Goal: Find specific fact: Find specific fact

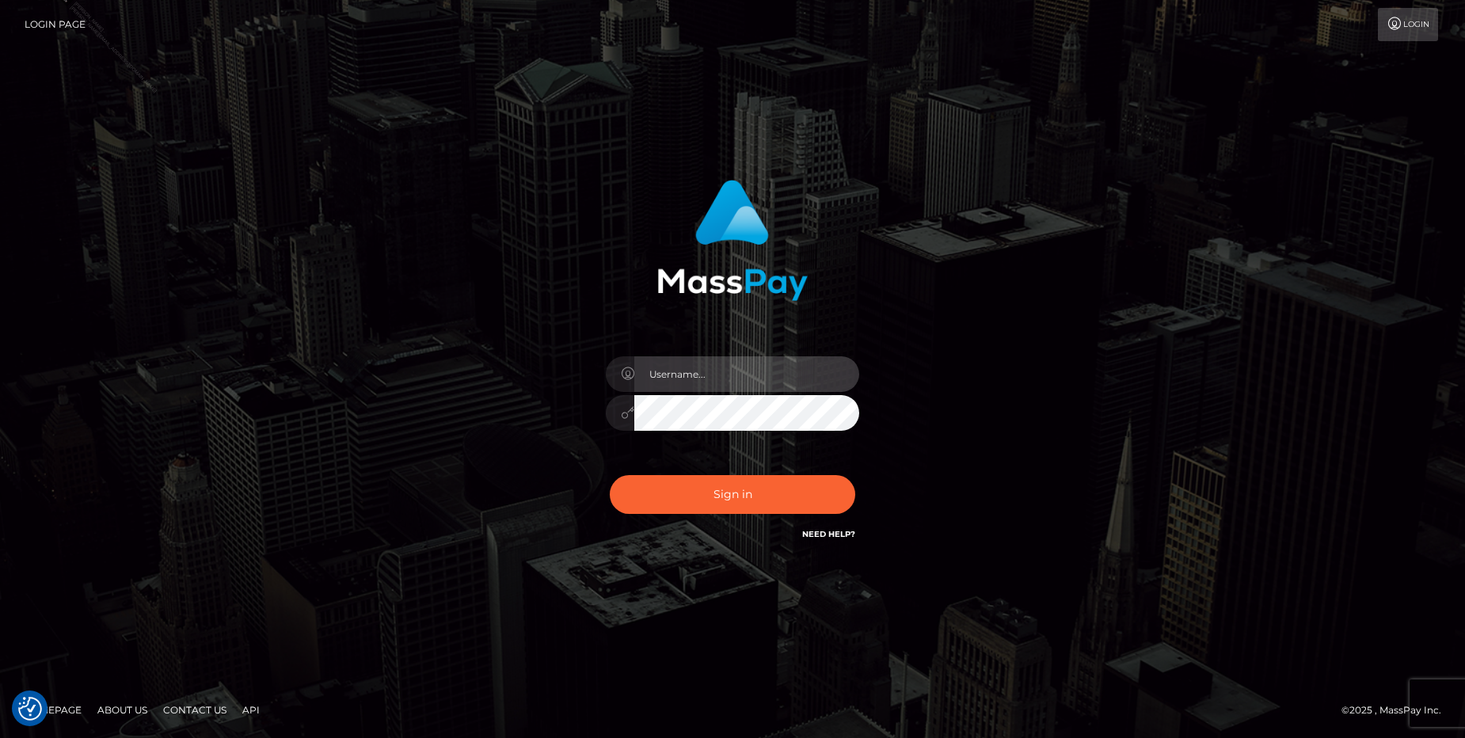
type input "[PERSON_NAME].Silversocial"
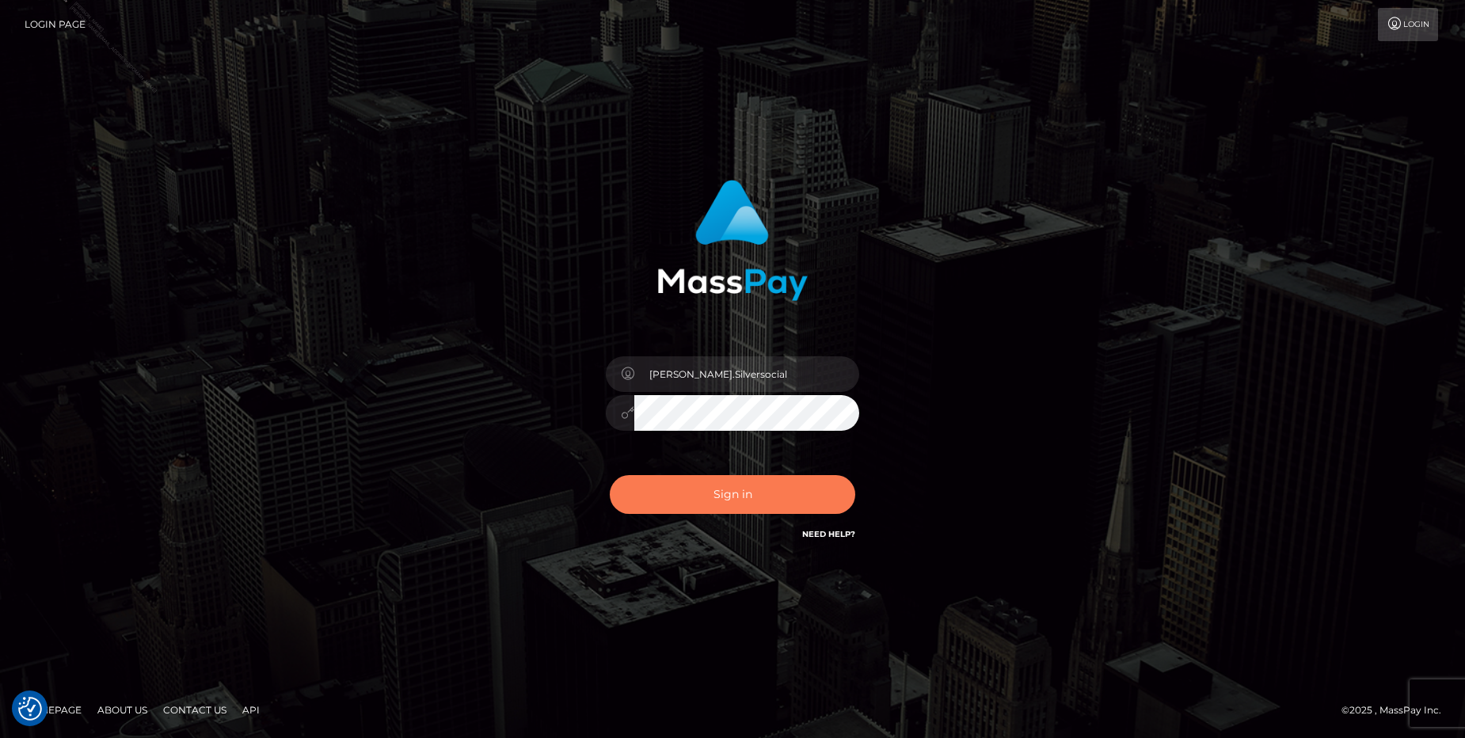
click at [724, 500] on button "Sign in" at bounding box center [732, 494] width 245 height 39
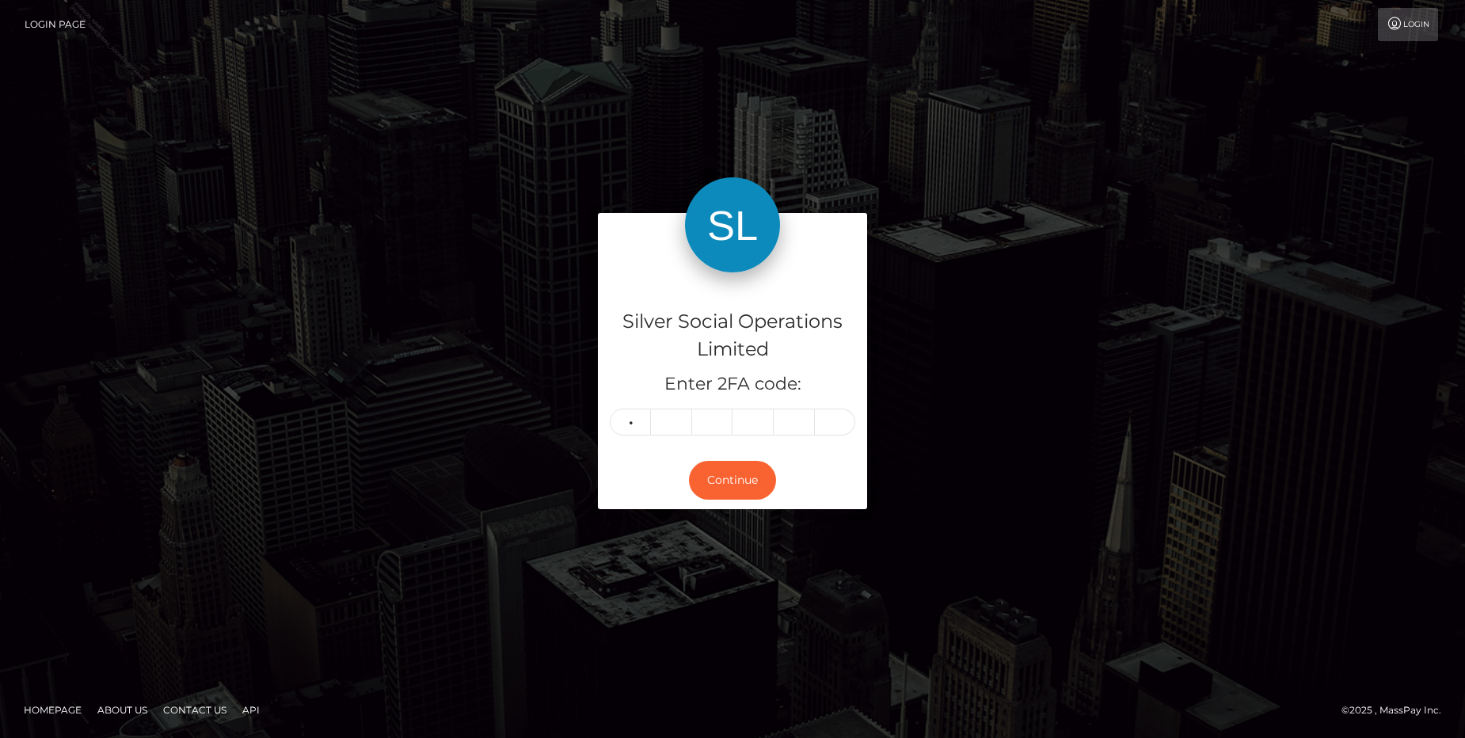
type input "9"
type input "6"
type input "9"
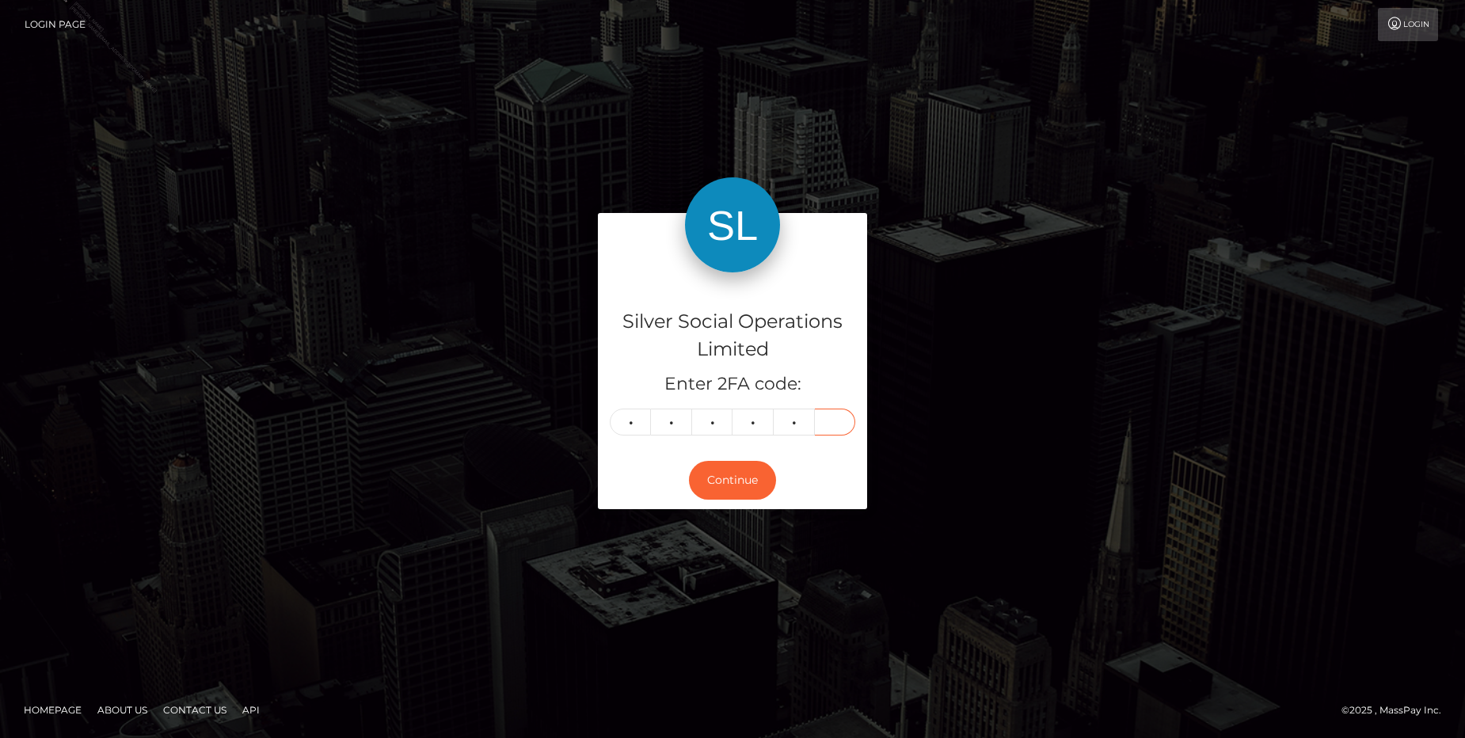
type input "8"
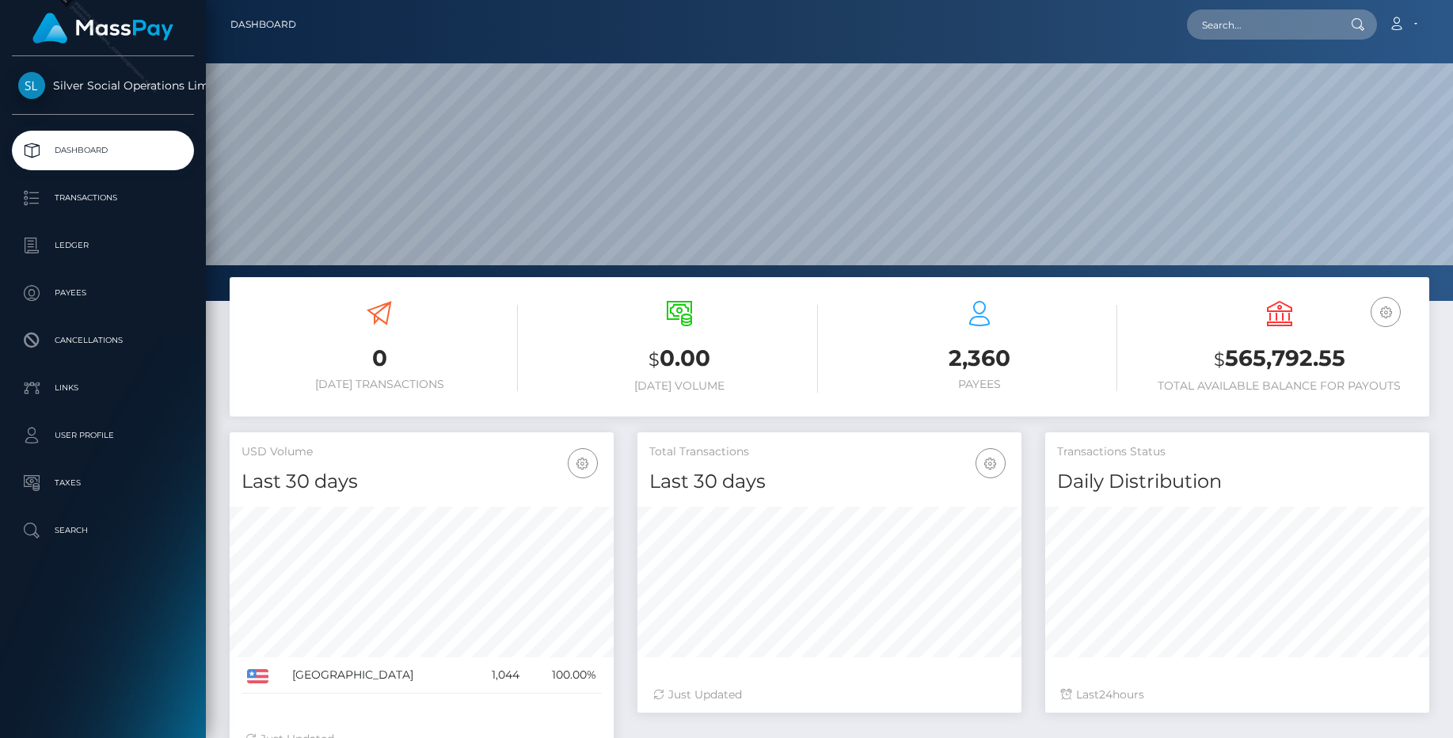
scroll to position [281, 384]
click at [1253, 29] on input "text" at bounding box center [1261, 25] width 149 height 30
paste input "296057254"
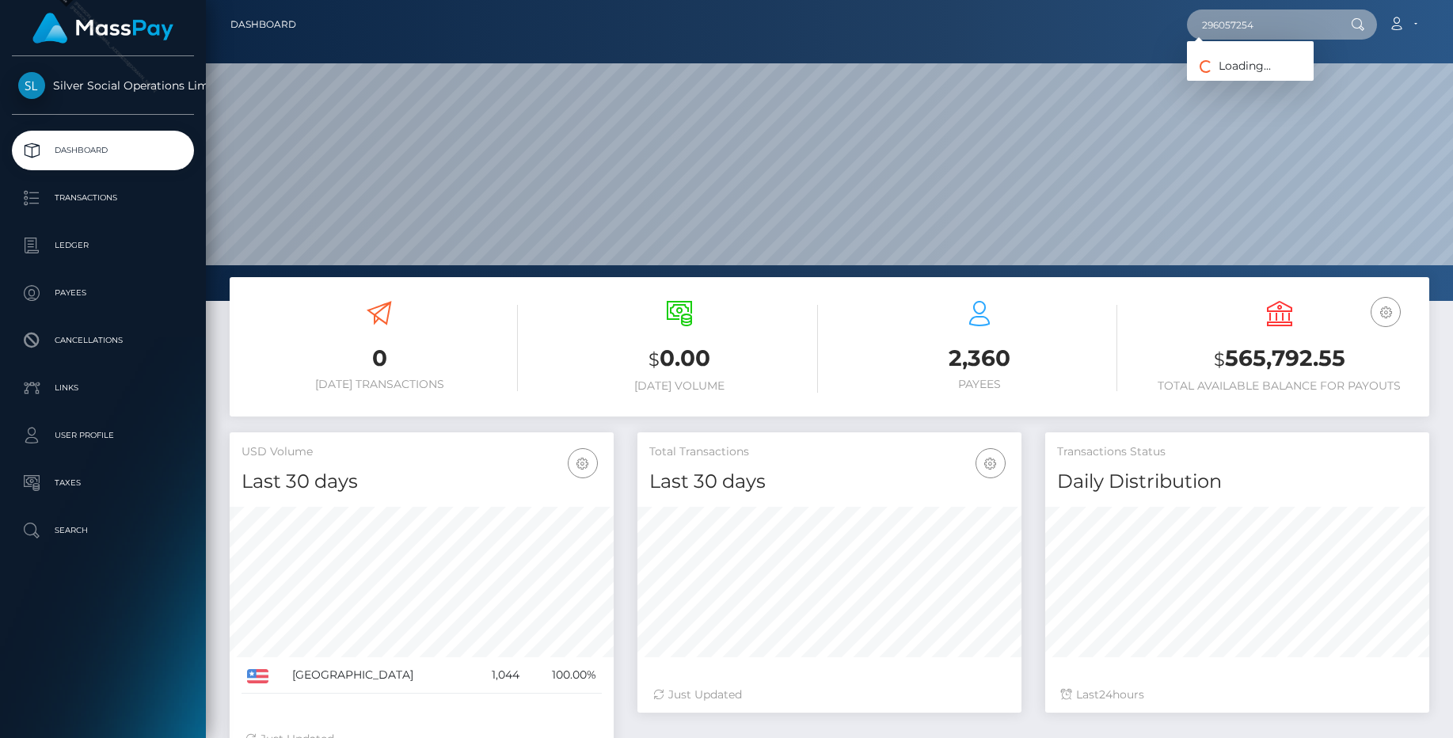
type input "296057254"
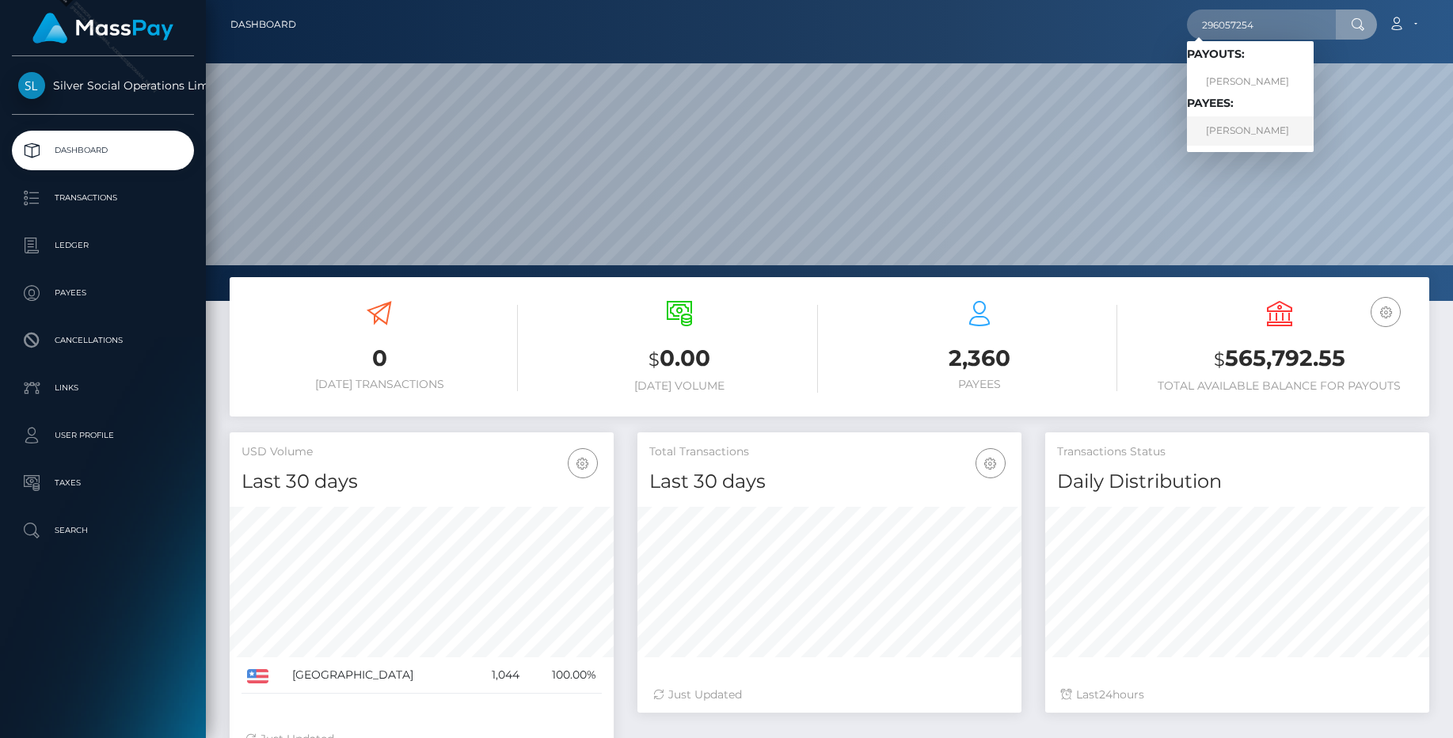
click at [1248, 133] on link "LAZARO JANEZ LORENZO" at bounding box center [1250, 130] width 127 height 29
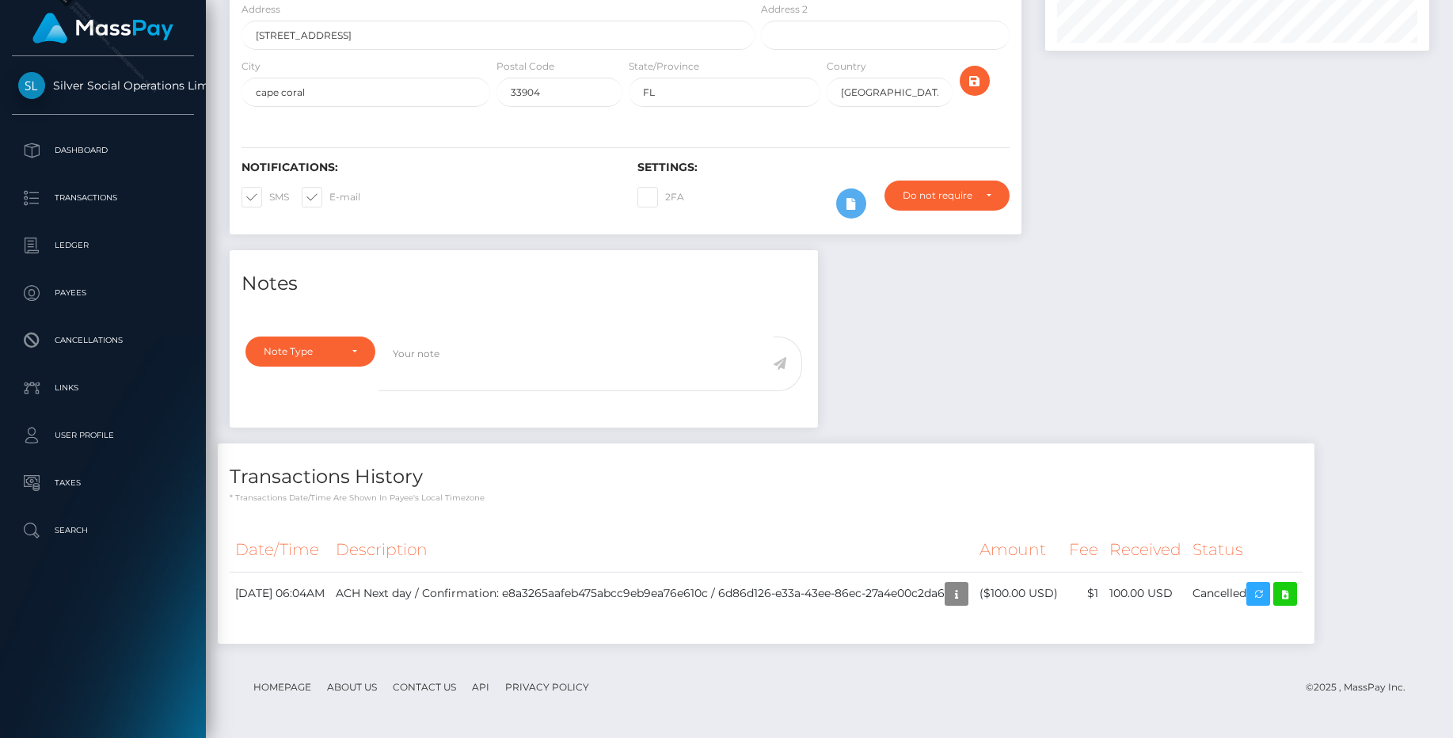
scroll to position [190, 384]
